Goal: Information Seeking & Learning: Check status

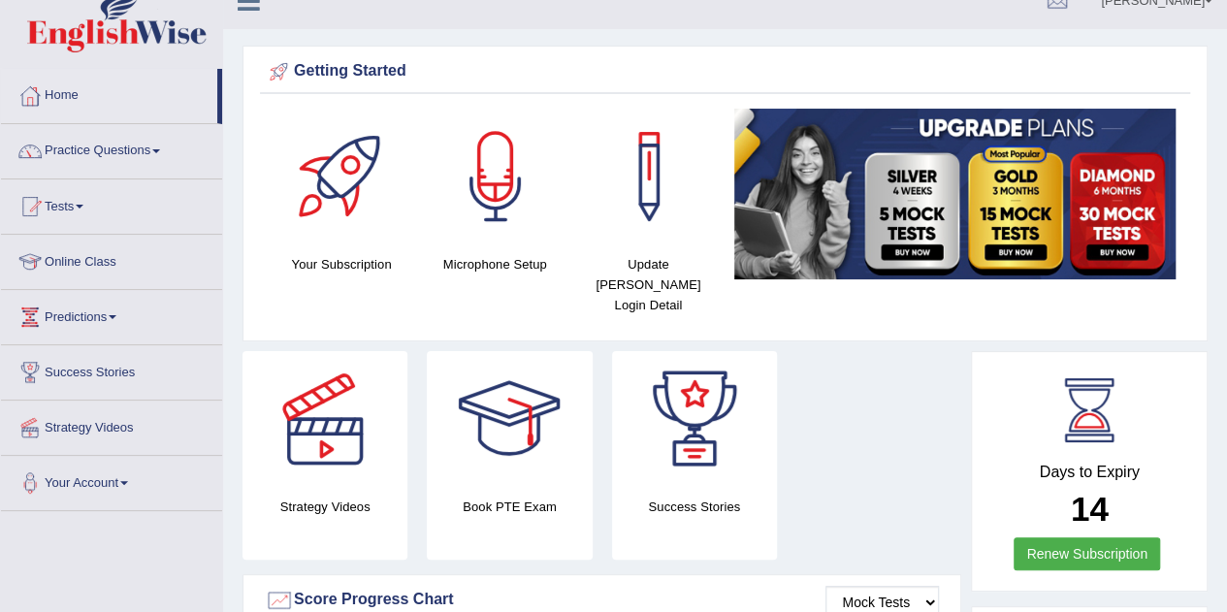
scroll to position [26, 0]
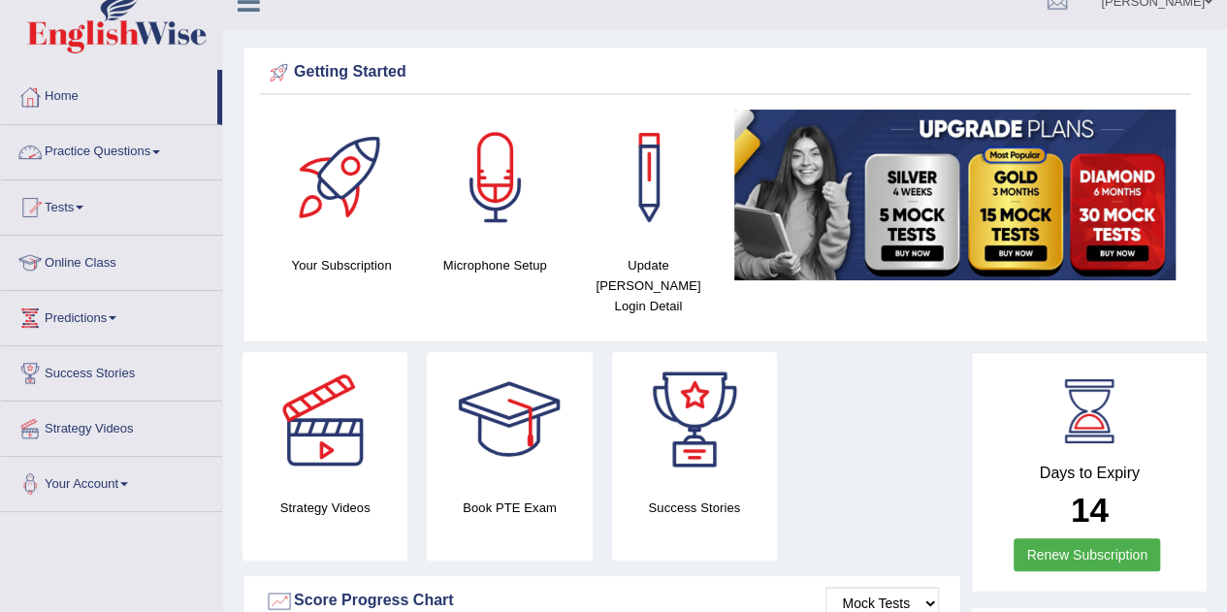
click at [70, 148] on link "Practice Questions" at bounding box center [111, 149] width 221 height 49
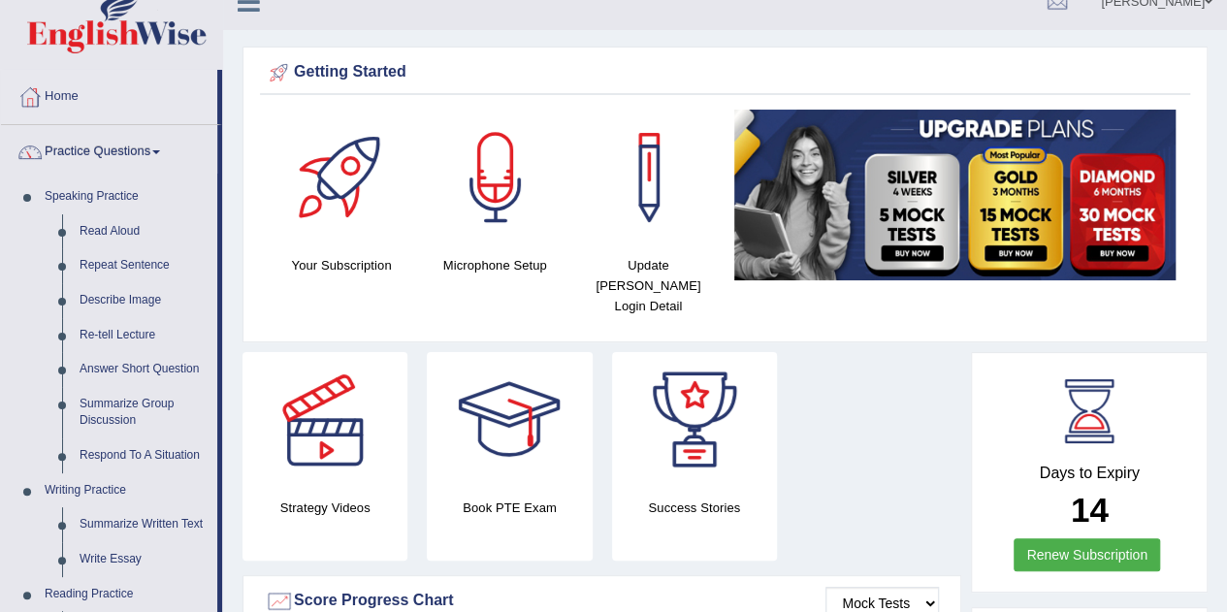
click at [70, 148] on link "Practice Questions" at bounding box center [109, 149] width 216 height 49
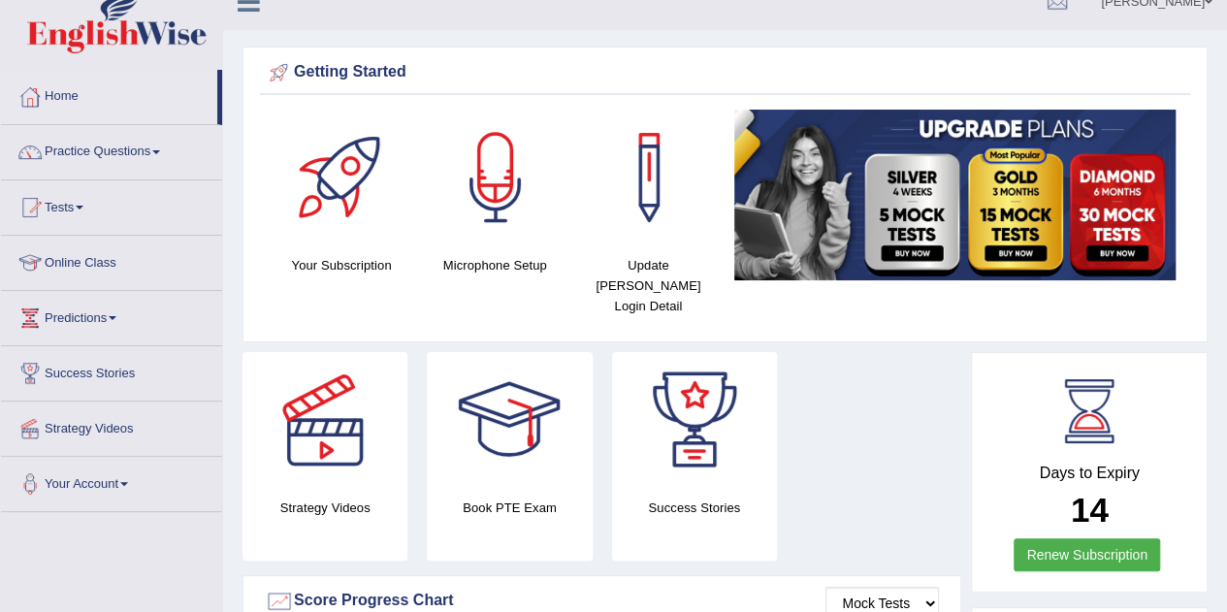
click at [62, 90] on link "Home" at bounding box center [109, 94] width 216 height 49
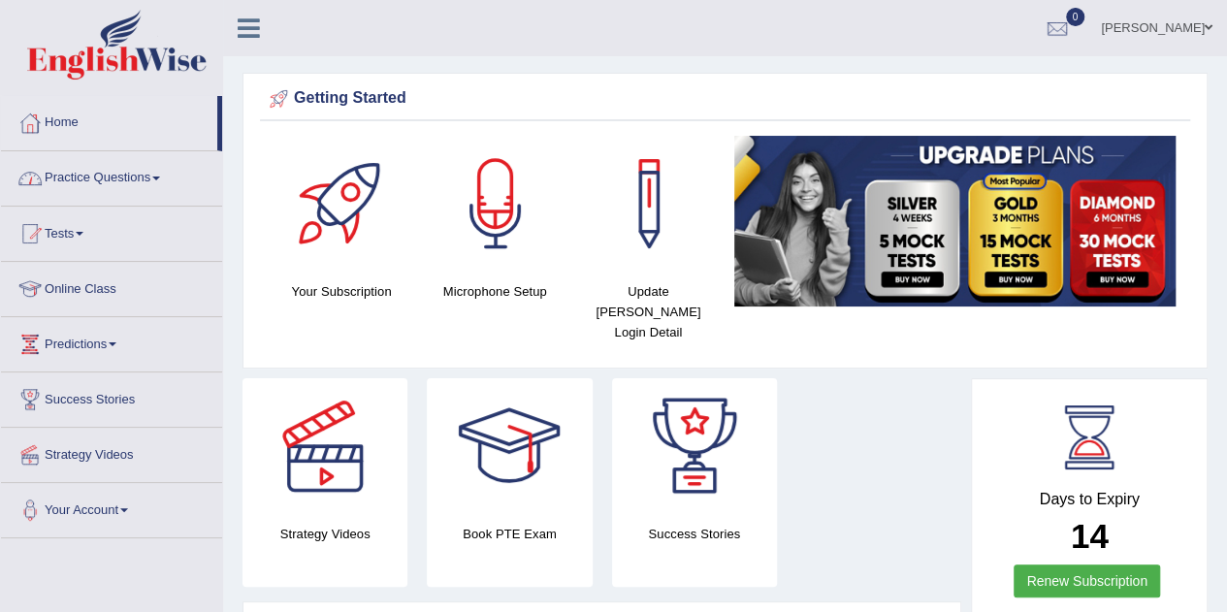
click at [89, 178] on link "Practice Questions" at bounding box center [111, 175] width 221 height 49
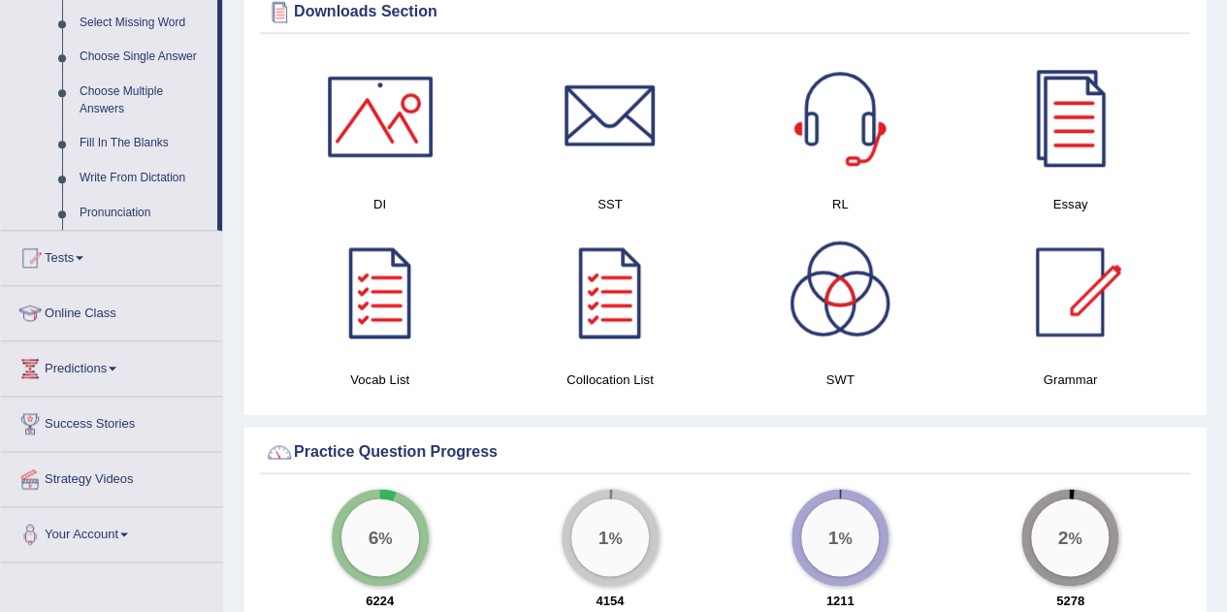
scroll to position [1067, 0]
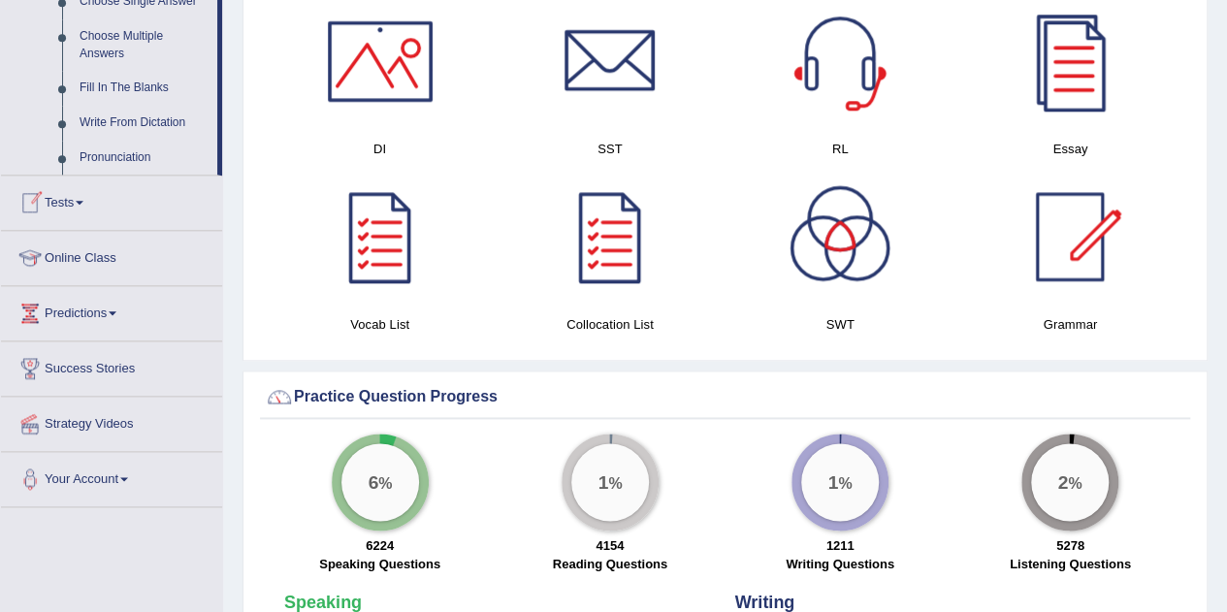
click at [68, 201] on link "Tests" at bounding box center [111, 200] width 221 height 49
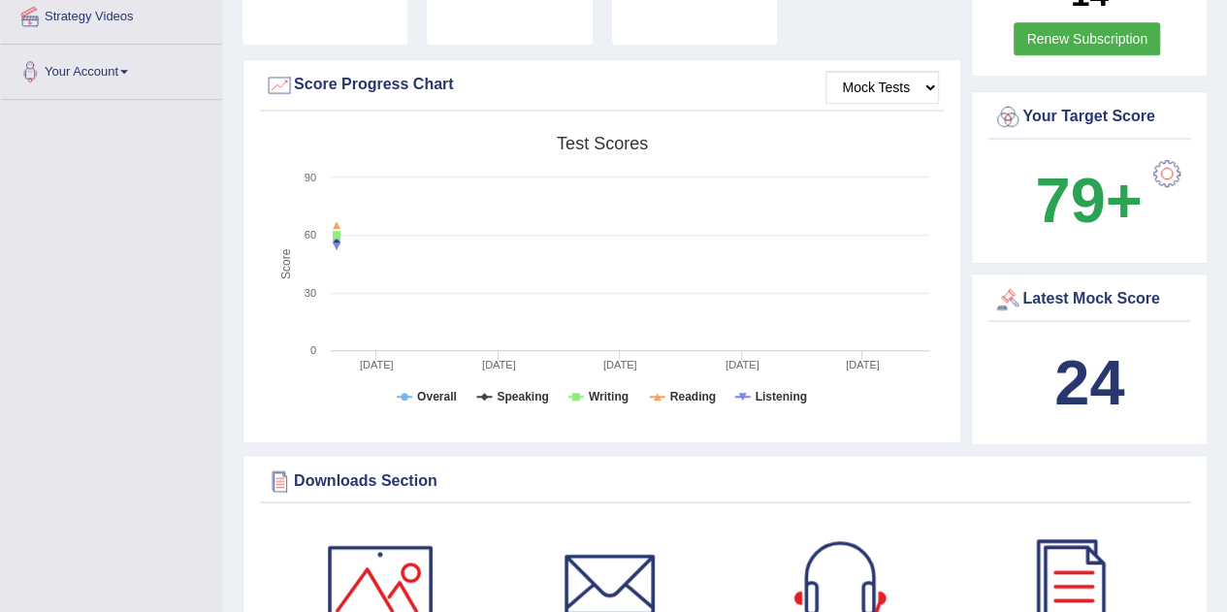
scroll to position [0, 0]
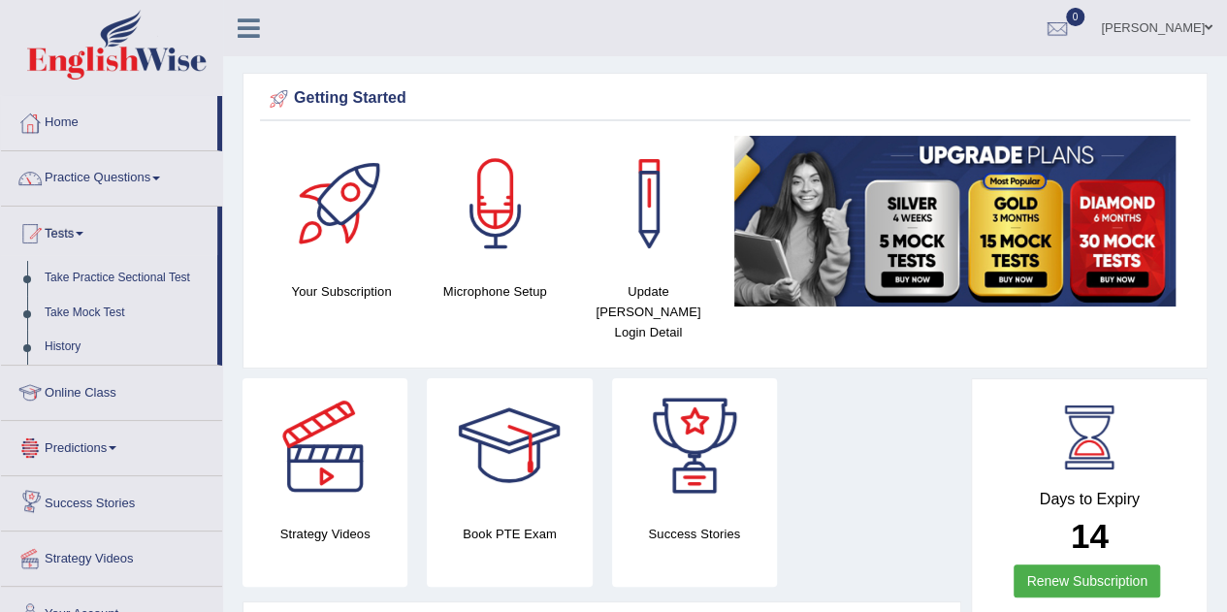
click at [66, 391] on link "Online Class" at bounding box center [111, 390] width 221 height 49
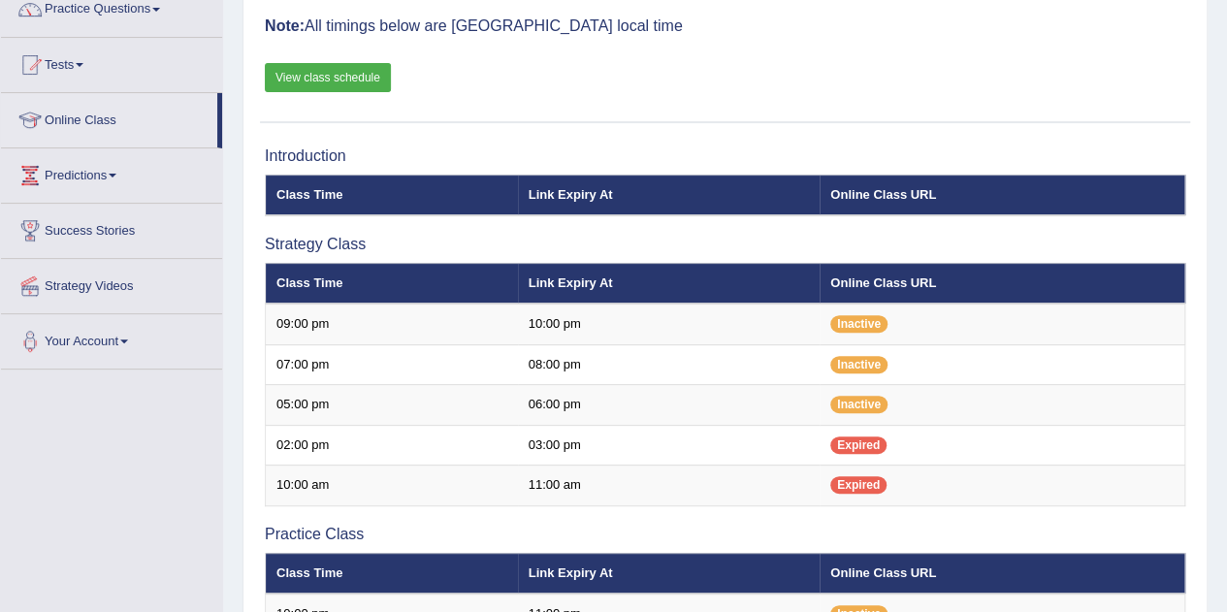
scroll to position [150, 0]
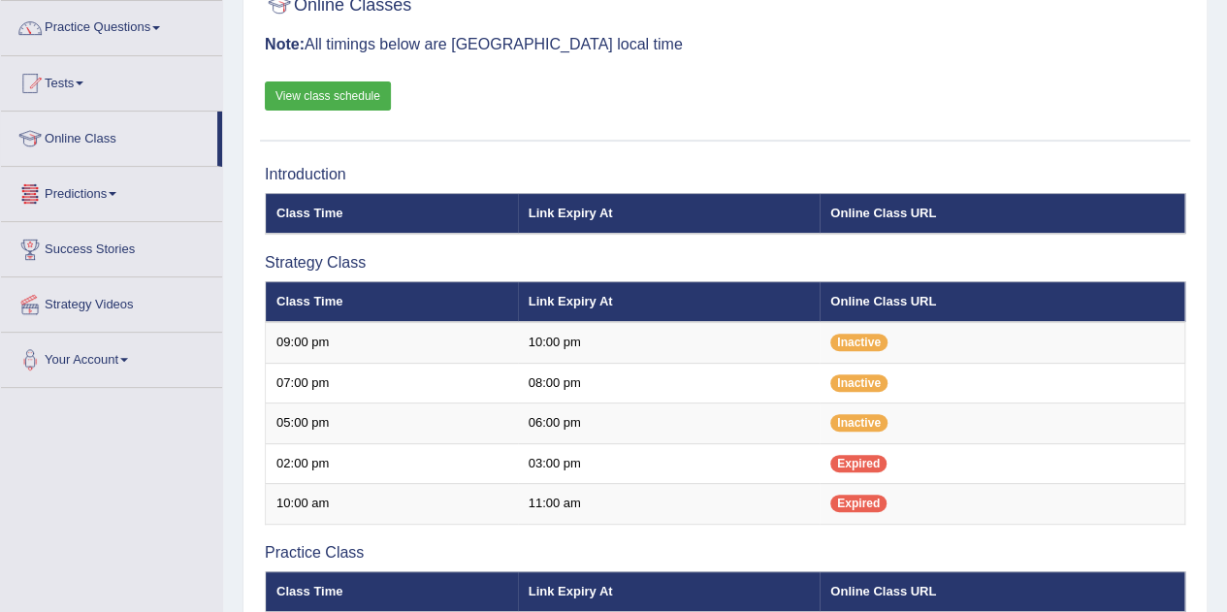
click at [85, 140] on link "Online Class" at bounding box center [109, 136] width 216 height 49
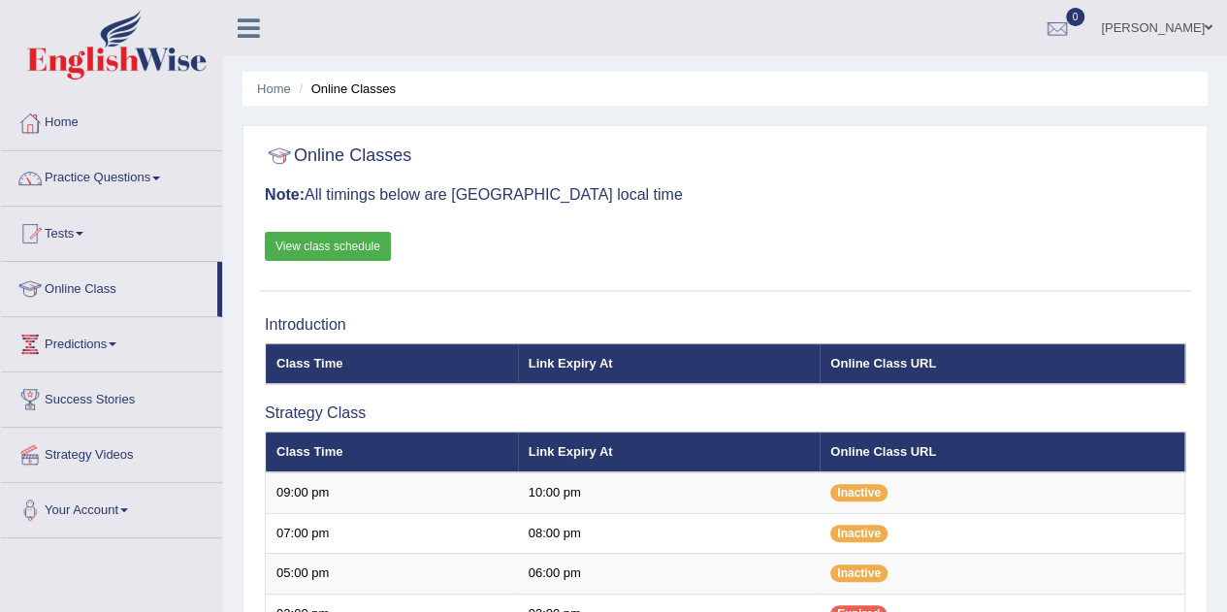
click at [328, 247] on link "View class schedule" at bounding box center [328, 246] width 126 height 29
click at [116, 174] on link "Practice Questions" at bounding box center [111, 175] width 221 height 49
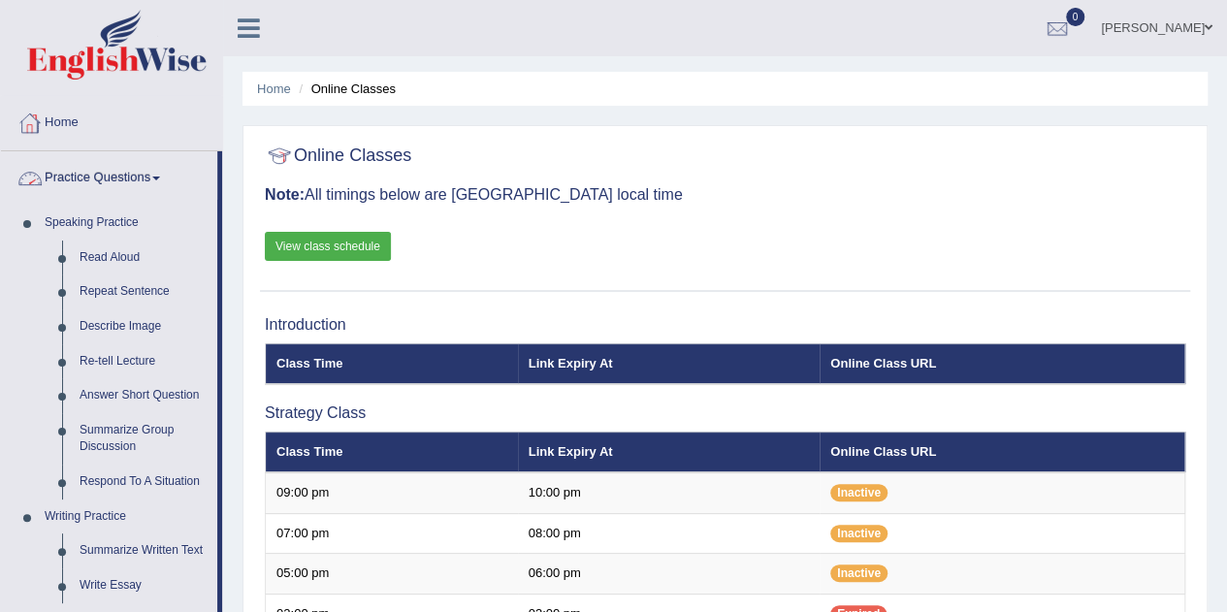
click at [124, 177] on link "Practice Questions" at bounding box center [109, 175] width 216 height 49
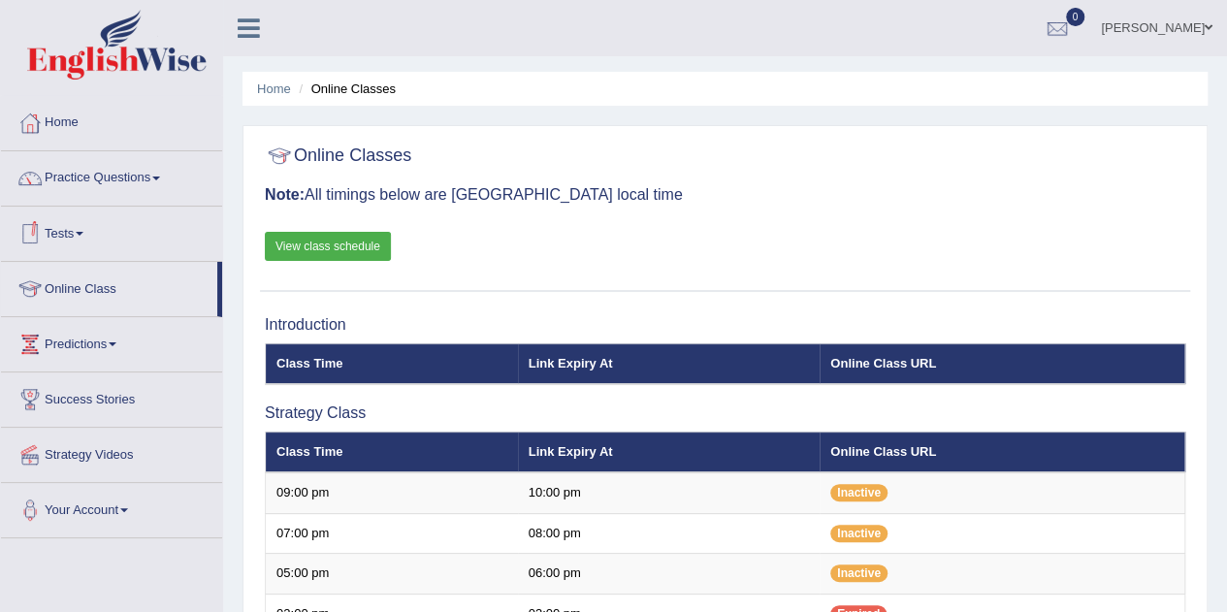
click at [73, 232] on link "Tests" at bounding box center [111, 231] width 221 height 49
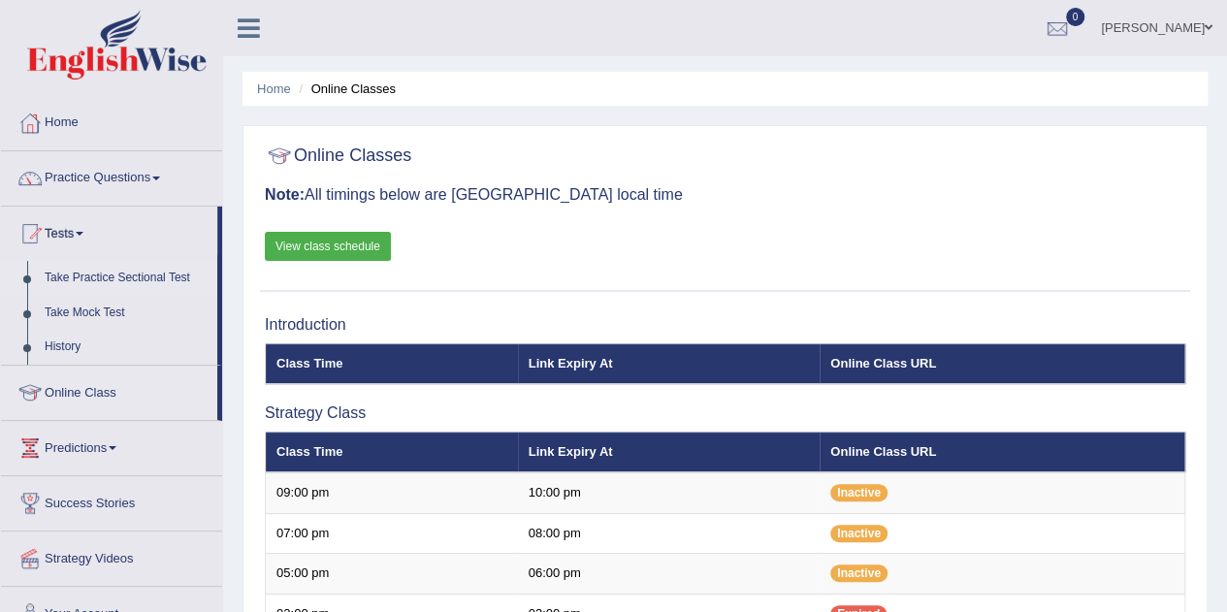
click at [113, 278] on link "Take Practice Sectional Test" at bounding box center [126, 278] width 181 height 35
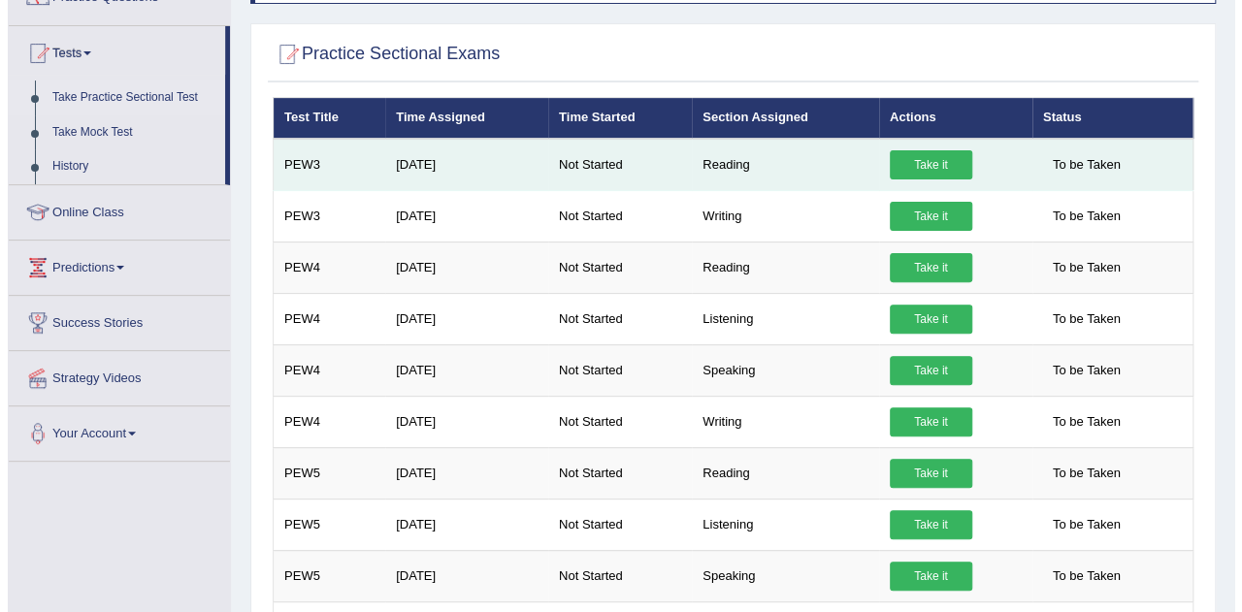
scroll to position [182, 0]
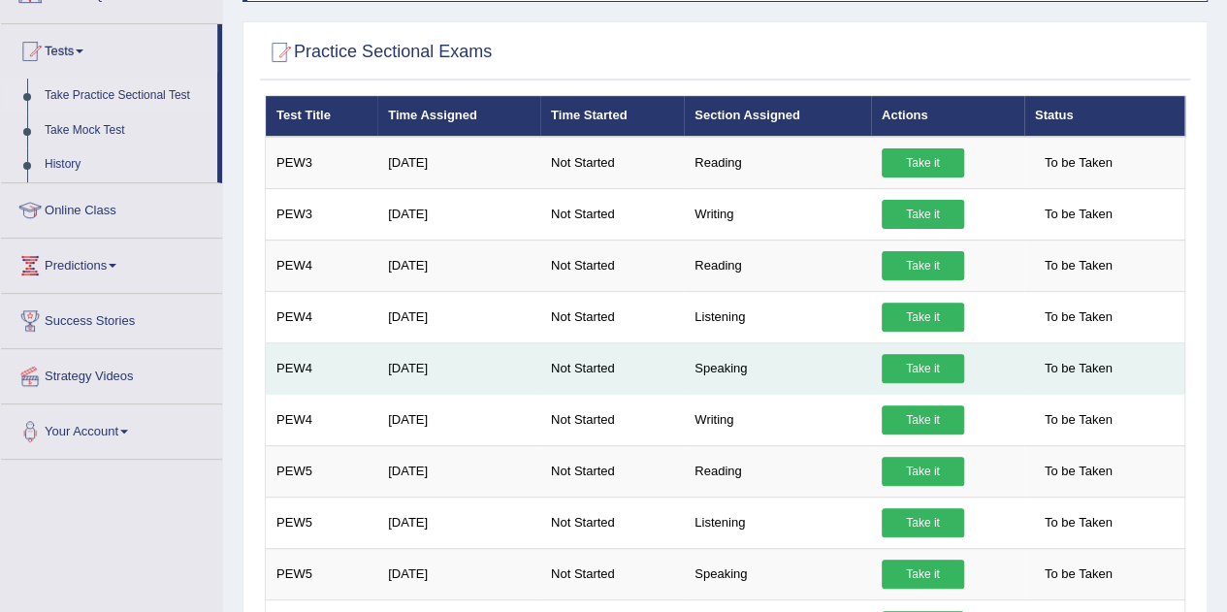
click at [943, 361] on link "Take it" at bounding box center [923, 368] width 82 height 29
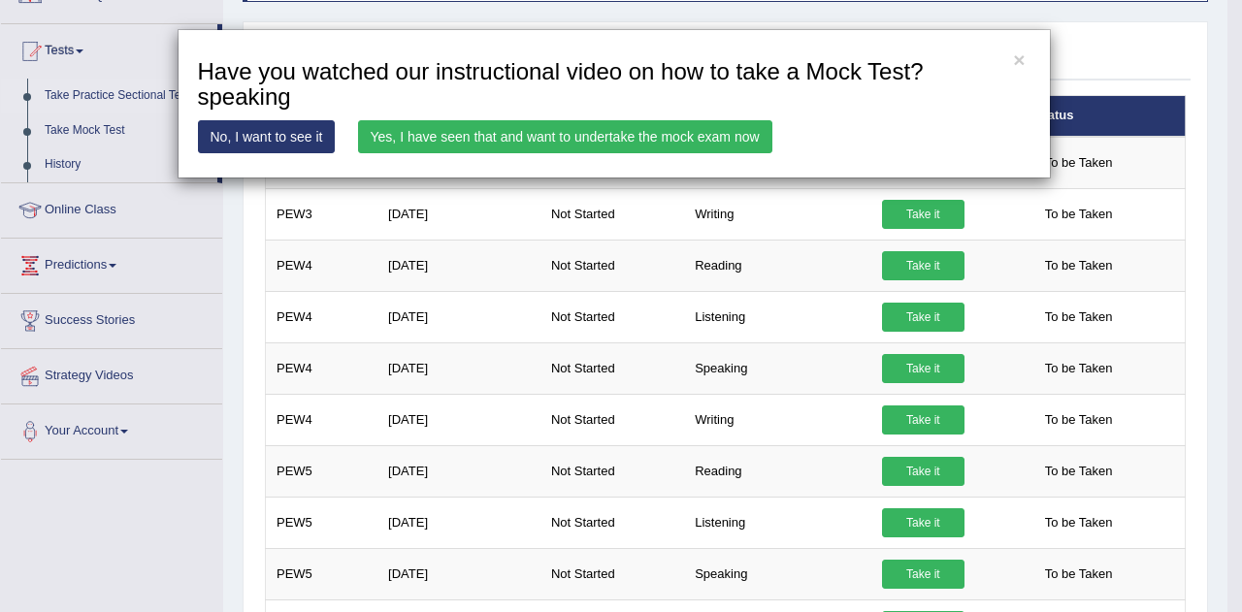
click at [590, 141] on link "Yes, I have seen that and want to undertake the mock exam now" at bounding box center [565, 136] width 414 height 33
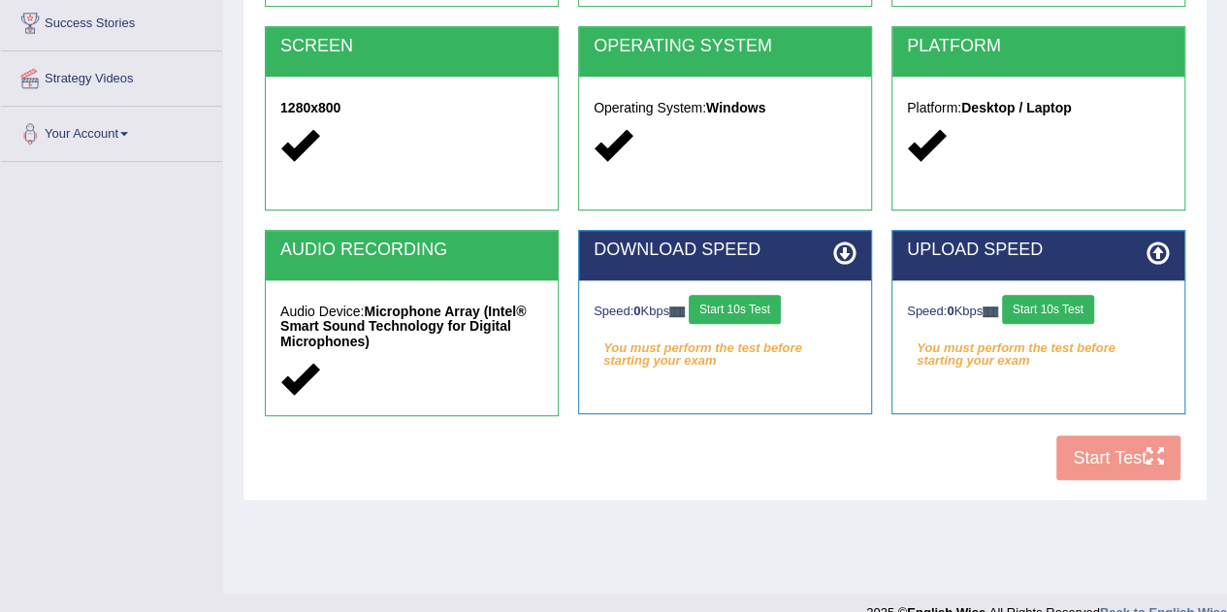
scroll to position [384, 0]
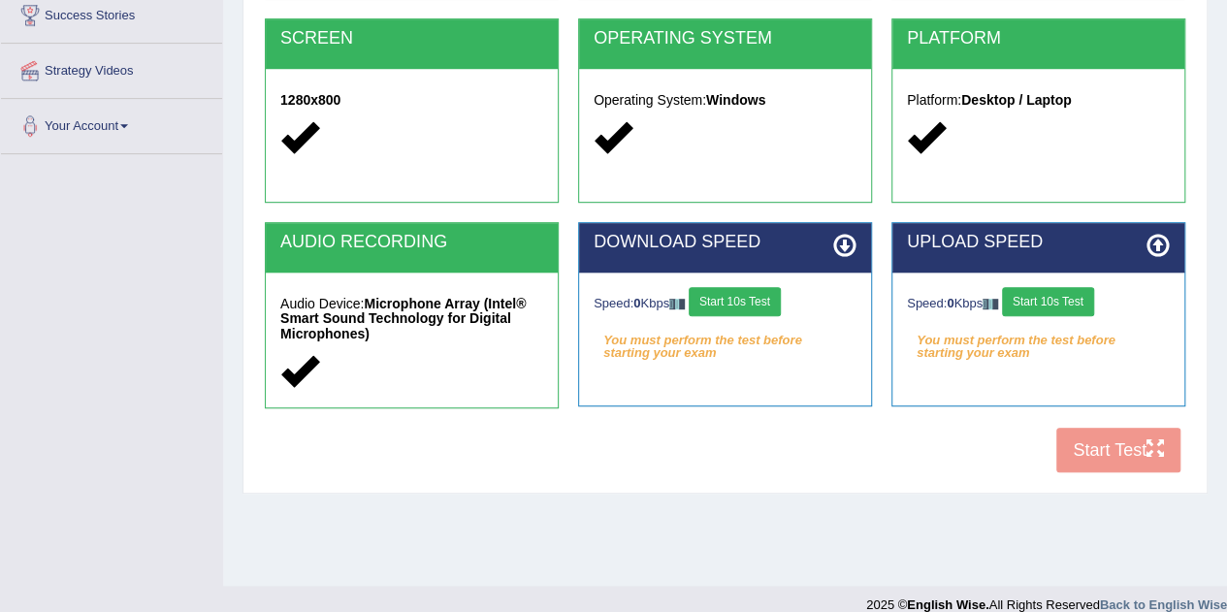
click at [761, 298] on button "Start 10s Test" at bounding box center [735, 301] width 92 height 29
click at [1086, 296] on button "Start 10s Test" at bounding box center [1048, 301] width 92 height 29
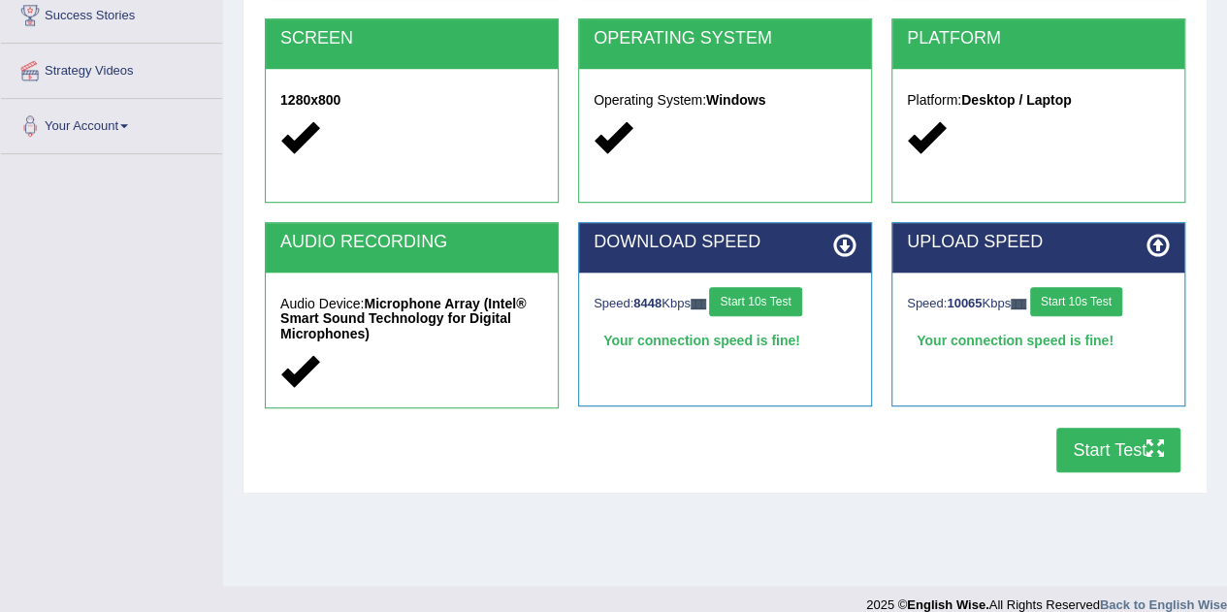
click at [1097, 443] on button "Start Test" at bounding box center [1119, 450] width 124 height 45
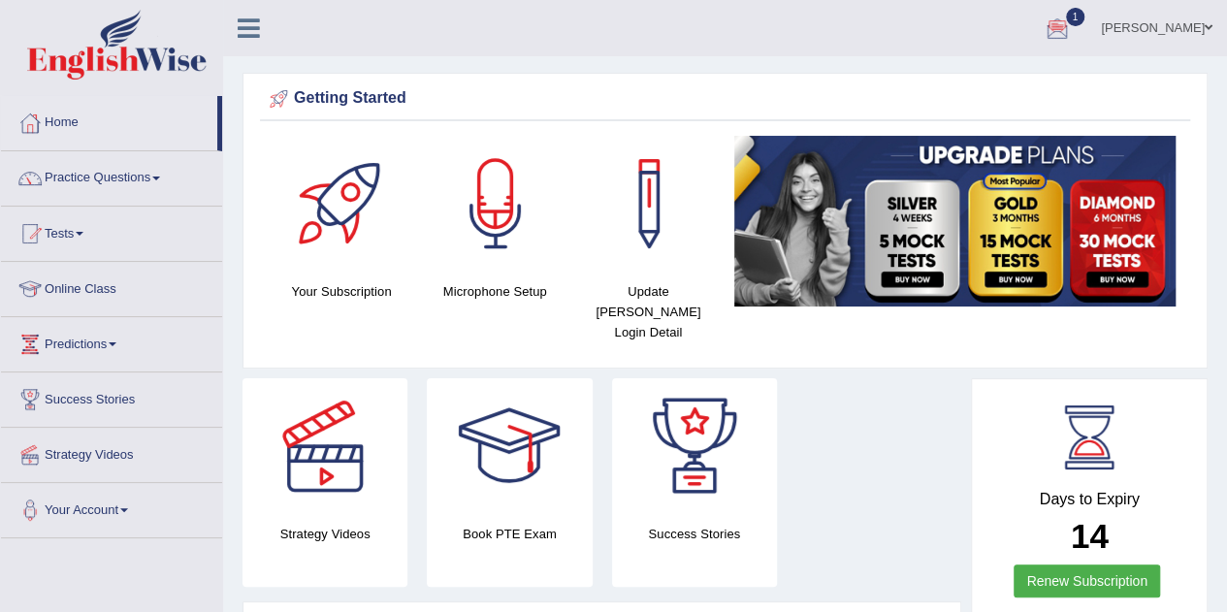
click at [1072, 26] on div at bounding box center [1057, 29] width 29 height 29
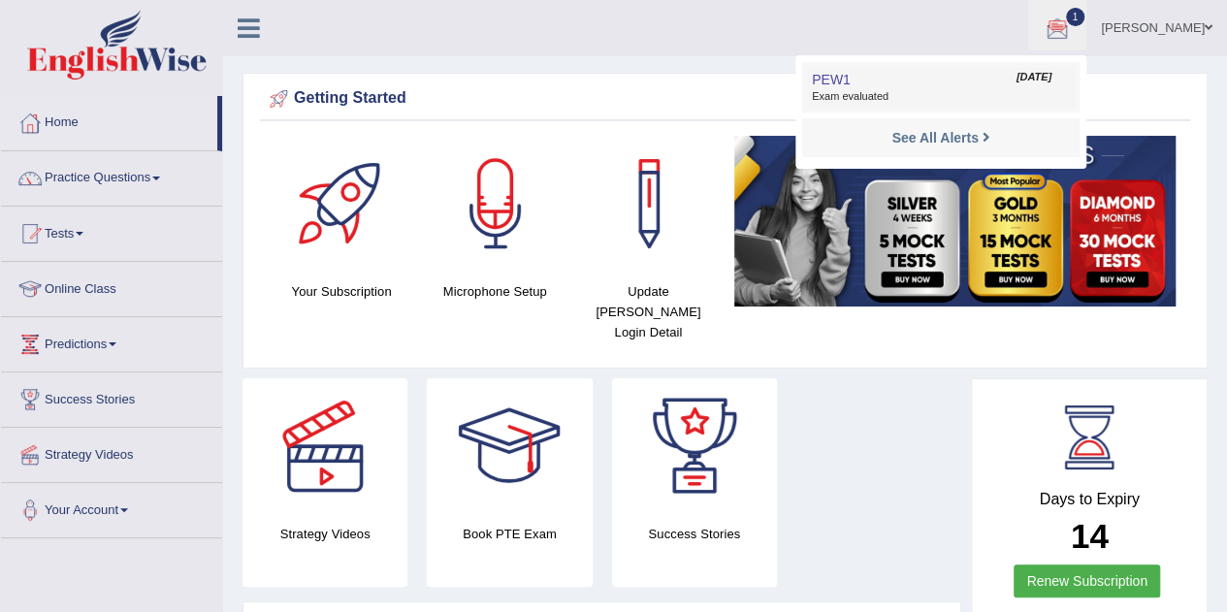
click at [904, 88] on link "PEW1 Oct 9, 2025 Exam evaluated" at bounding box center [941, 87] width 268 height 41
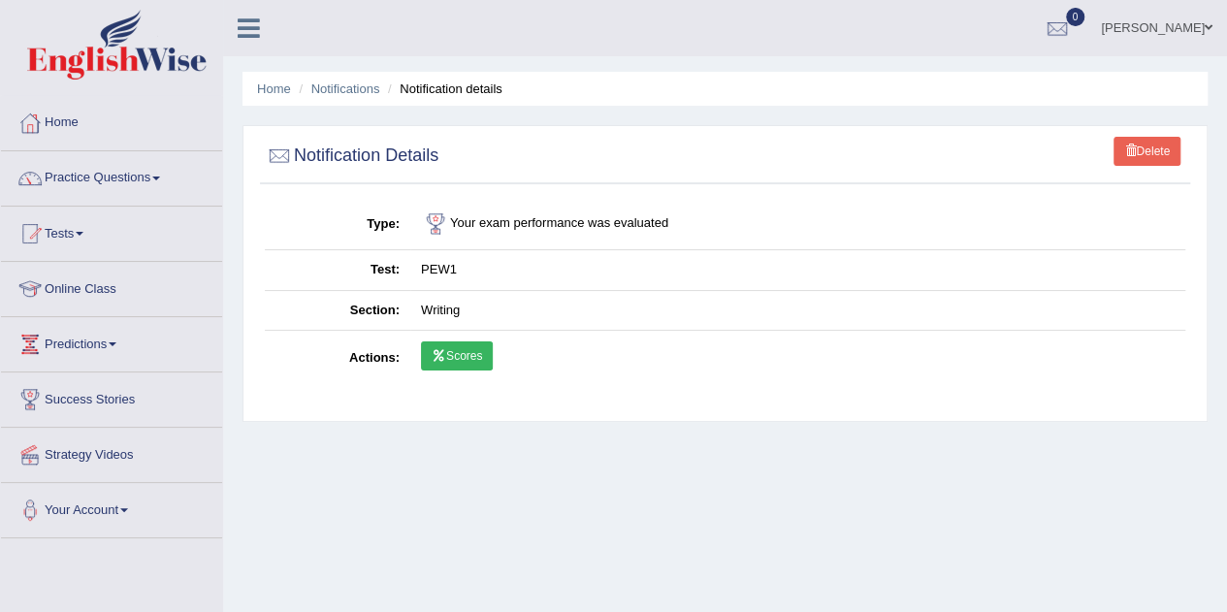
click at [450, 349] on link "Scores" at bounding box center [457, 356] width 72 height 29
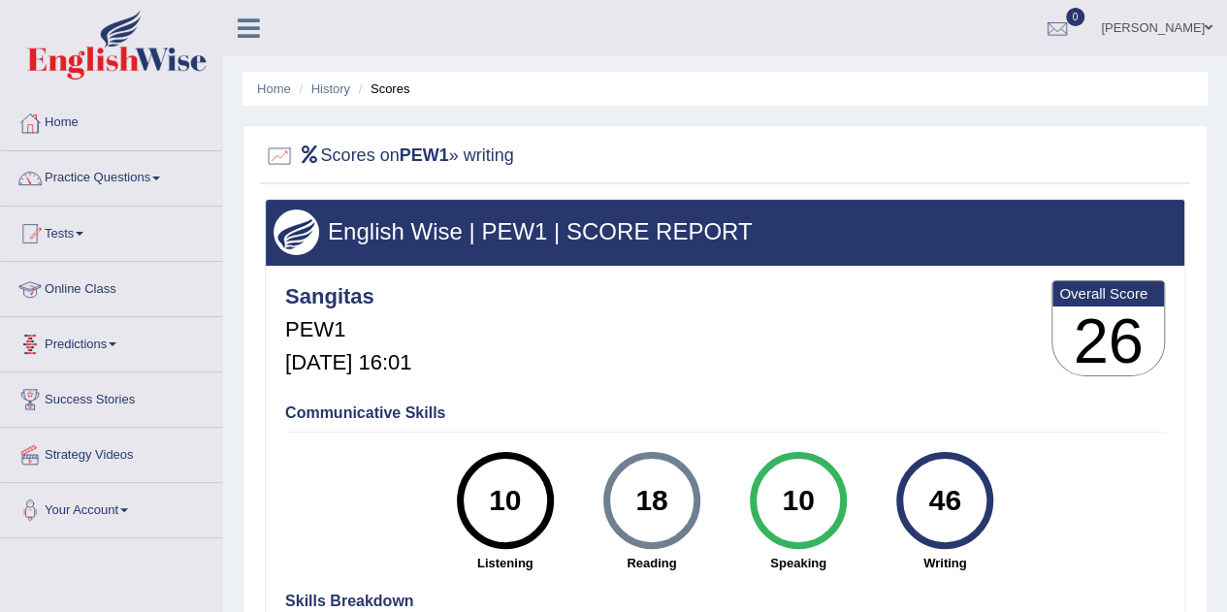
click at [72, 294] on link "Online Class" at bounding box center [111, 286] width 221 height 49
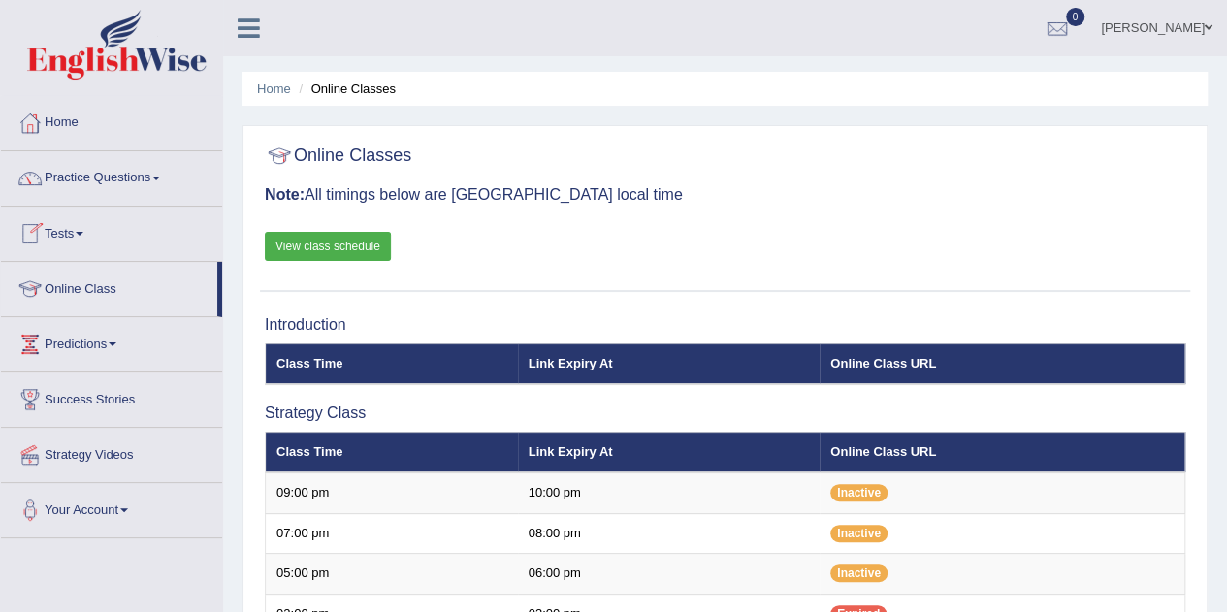
click at [70, 230] on link "Tests" at bounding box center [111, 231] width 221 height 49
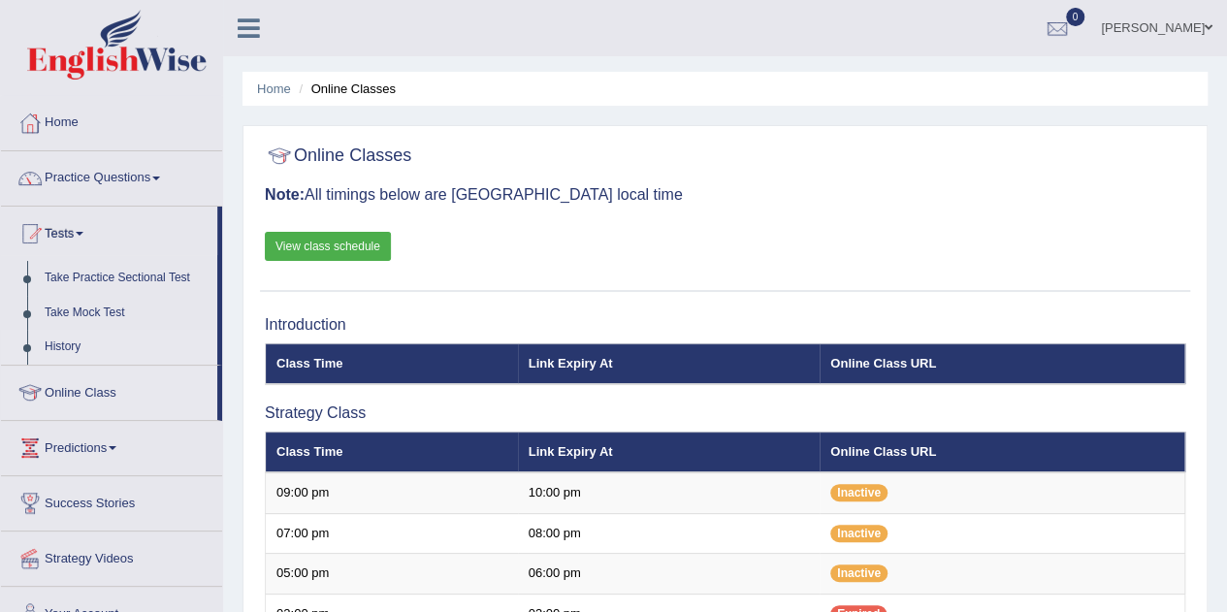
click at [72, 345] on link "History" at bounding box center [126, 347] width 181 height 35
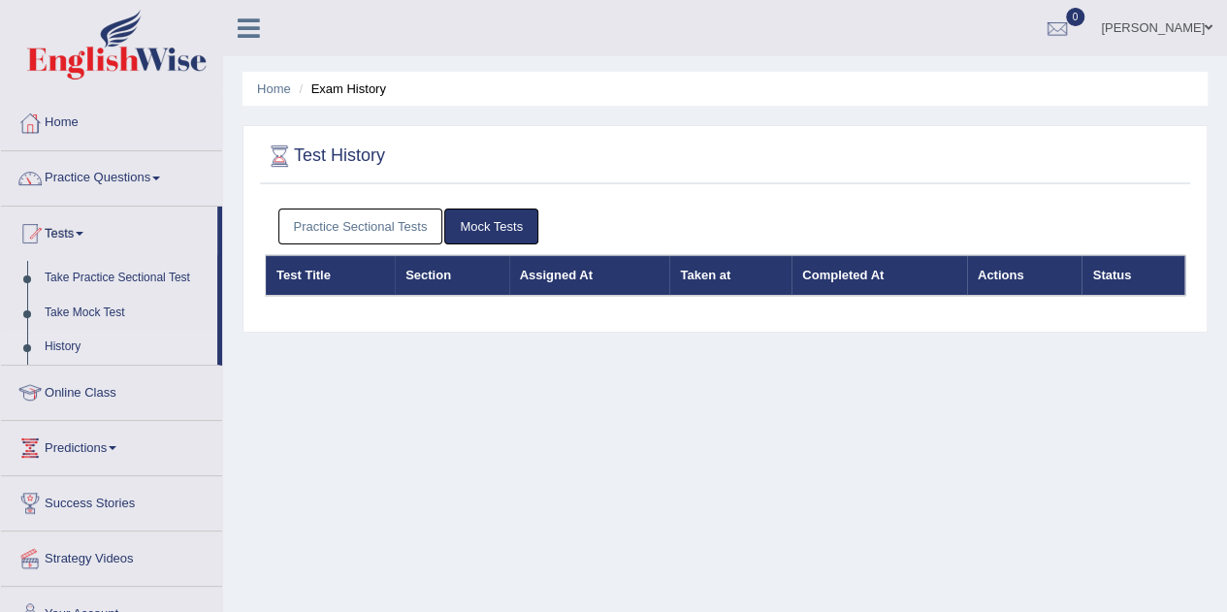
click at [347, 225] on link "Practice Sectional Tests" at bounding box center [360, 227] width 165 height 36
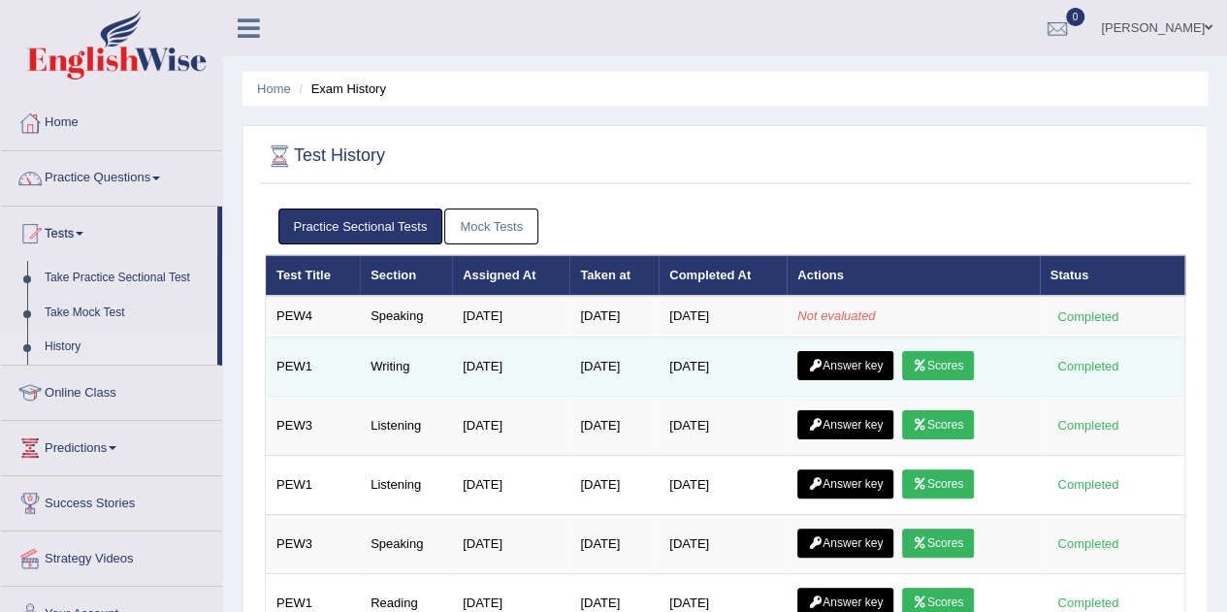
click at [845, 359] on link "Answer key" at bounding box center [846, 365] width 96 height 29
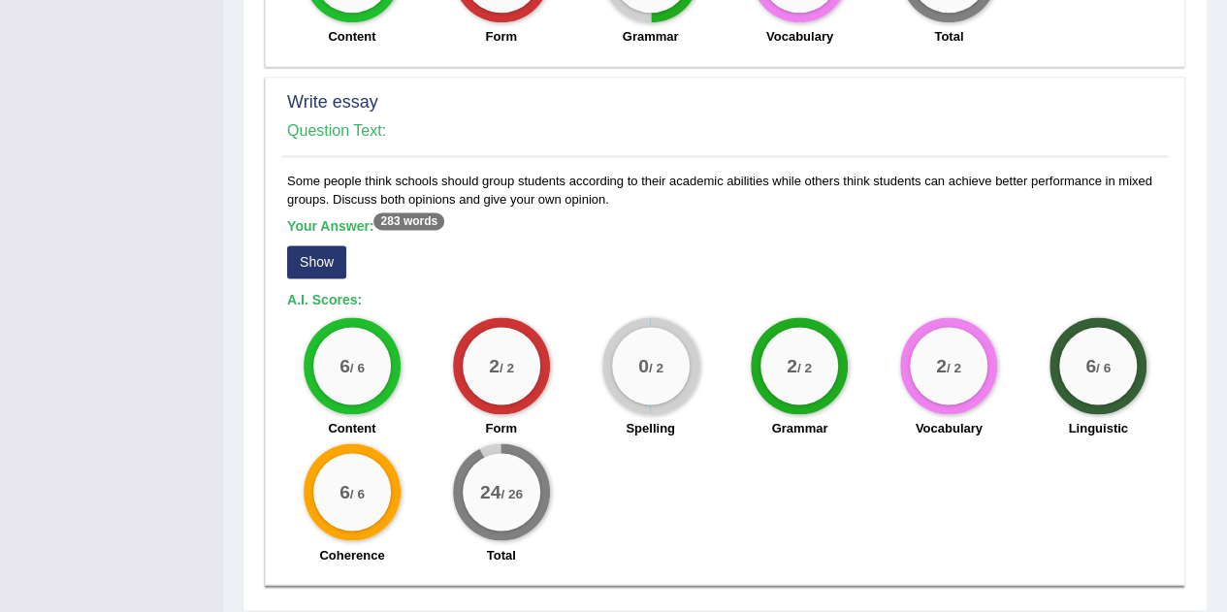
scroll to position [1351, 0]
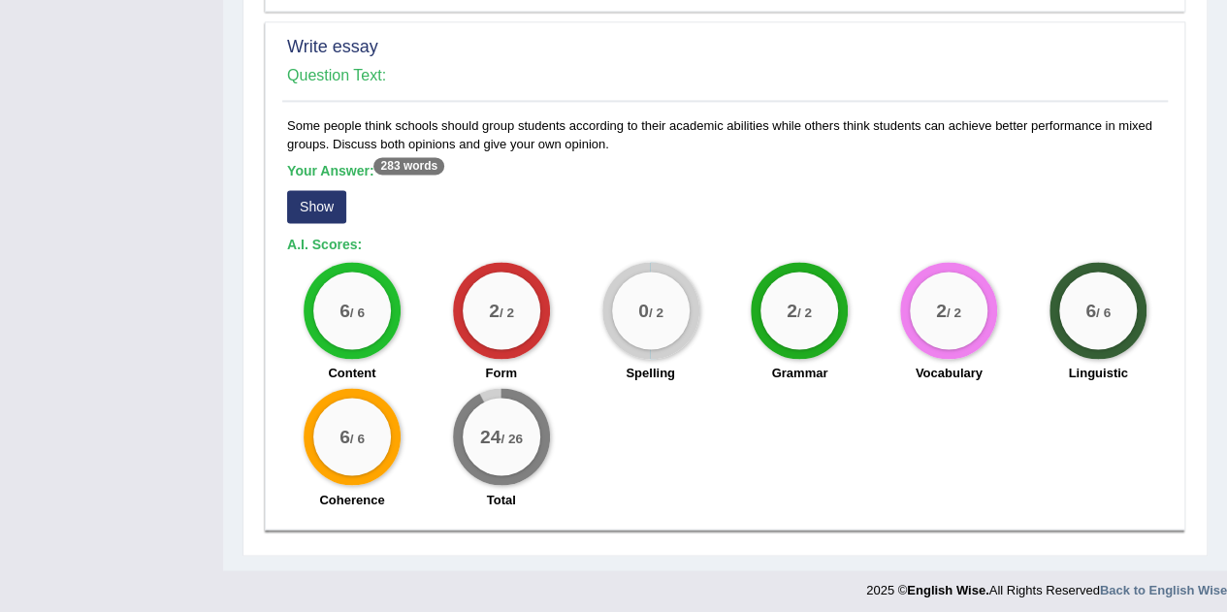
click at [319, 205] on button "Show" at bounding box center [316, 206] width 59 height 33
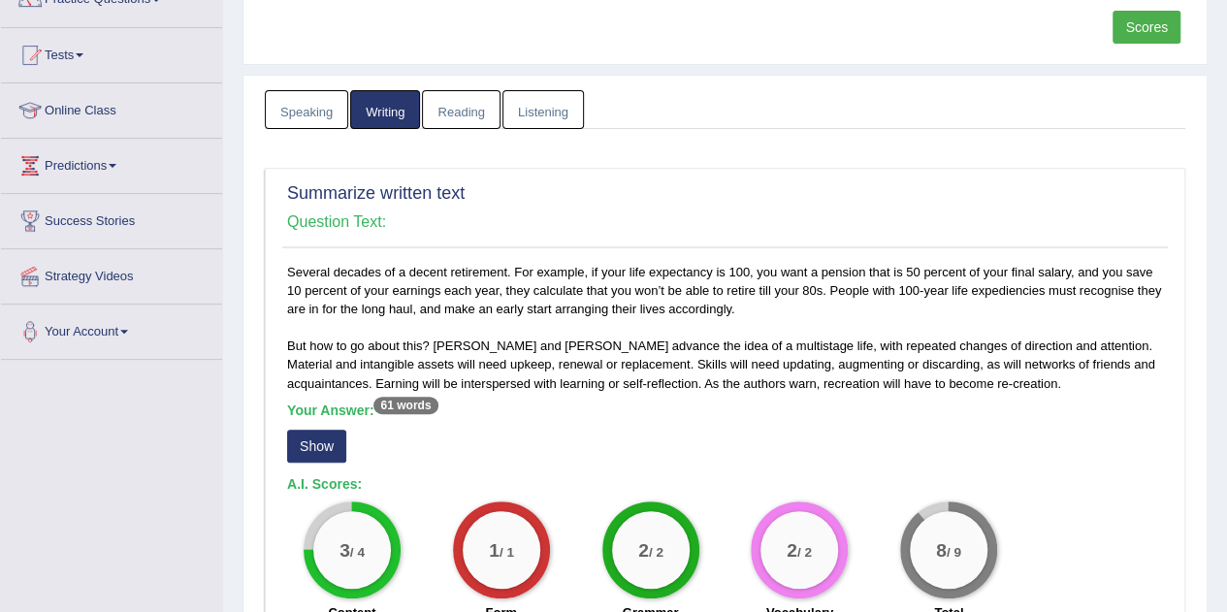
scroll to position [0, 0]
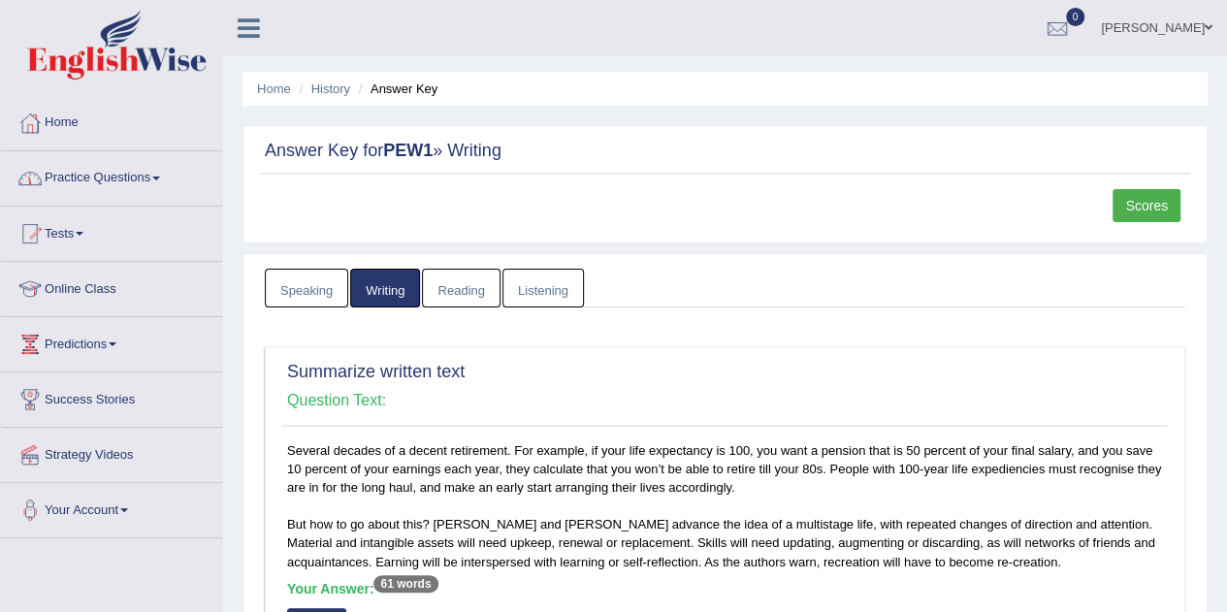
click at [74, 123] on link "Home" at bounding box center [111, 120] width 221 height 49
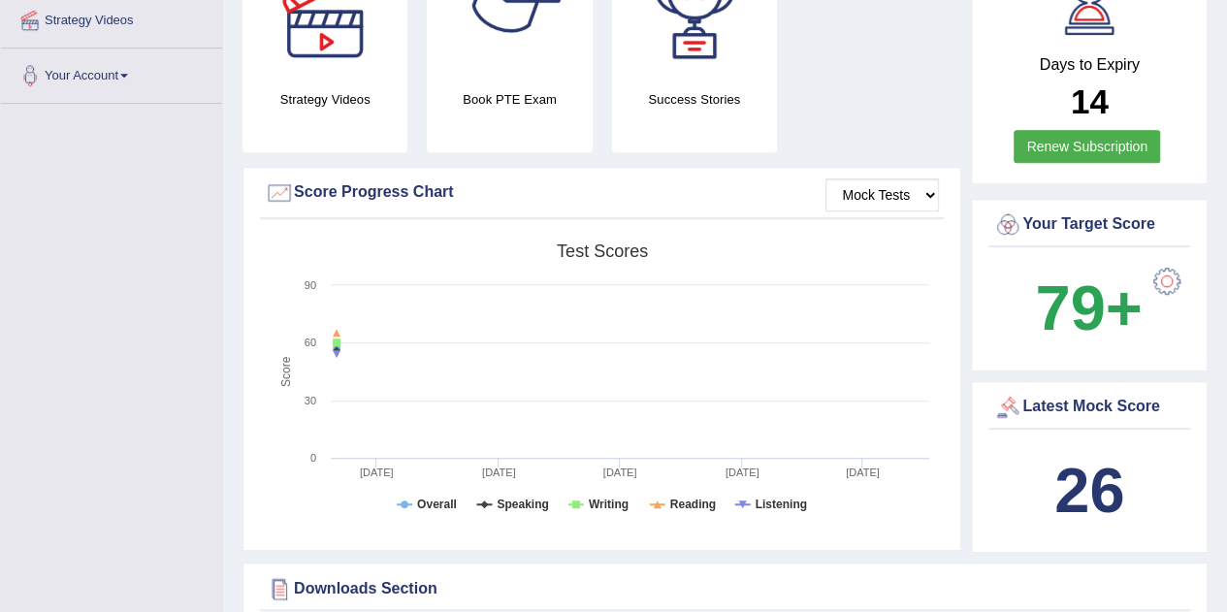
scroll to position [437, 0]
